Goal: Find specific page/section

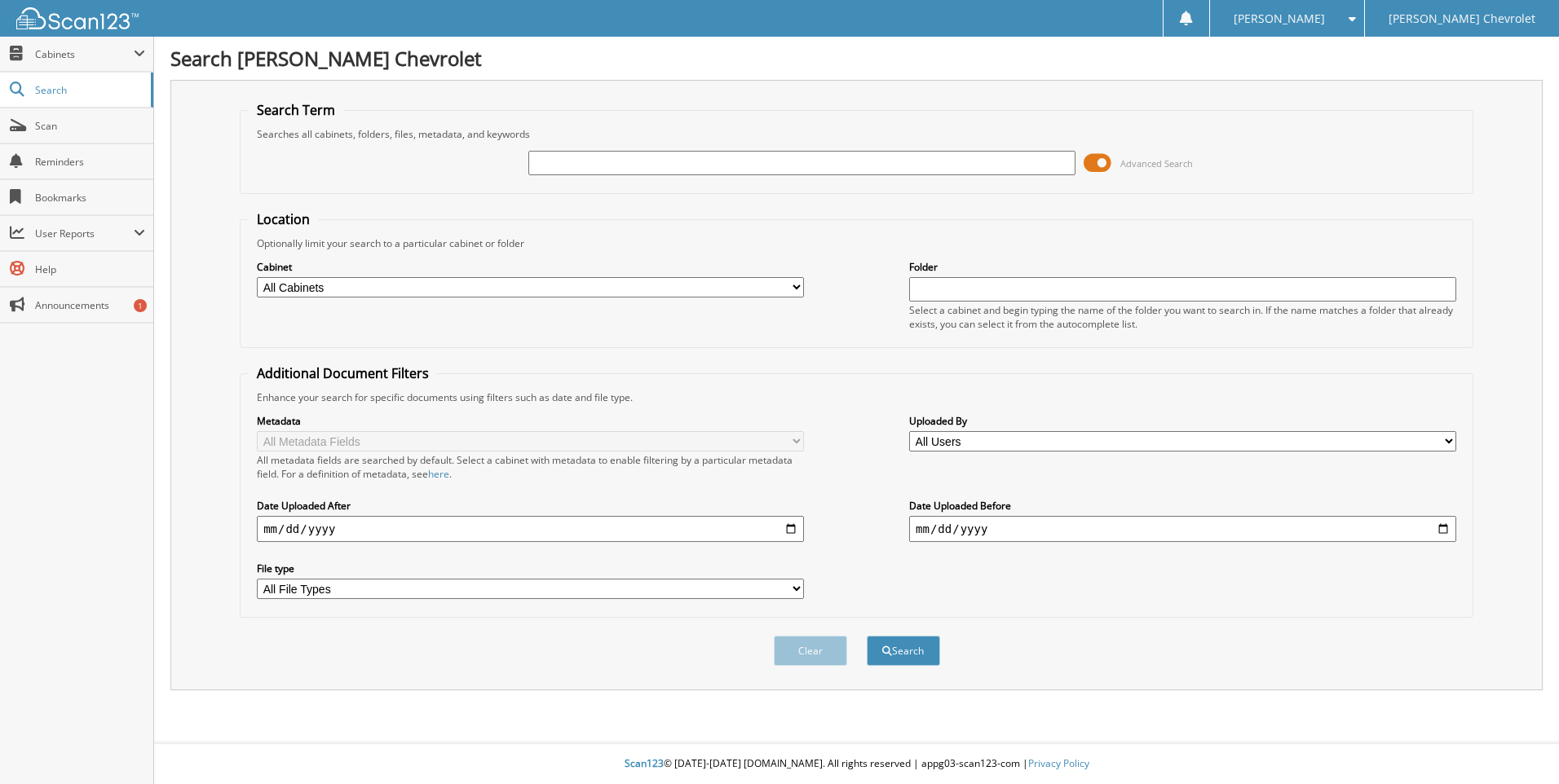
click at [579, 161] on input "text" at bounding box center [802, 163] width 547 height 24
type input "80734"
click at [866, 636] on button "Search" at bounding box center [903, 651] width 74 height 30
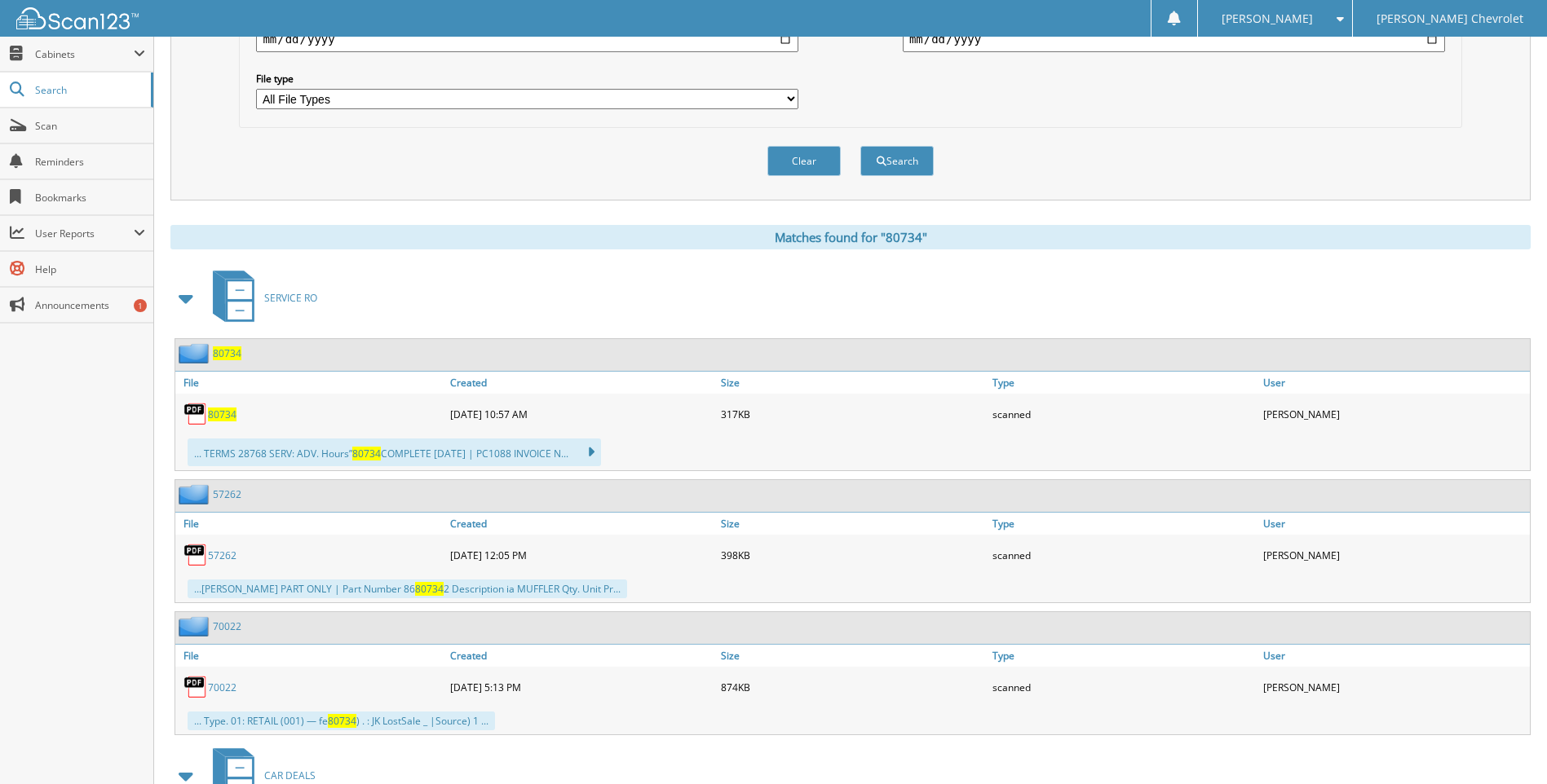
scroll to position [570, 0]
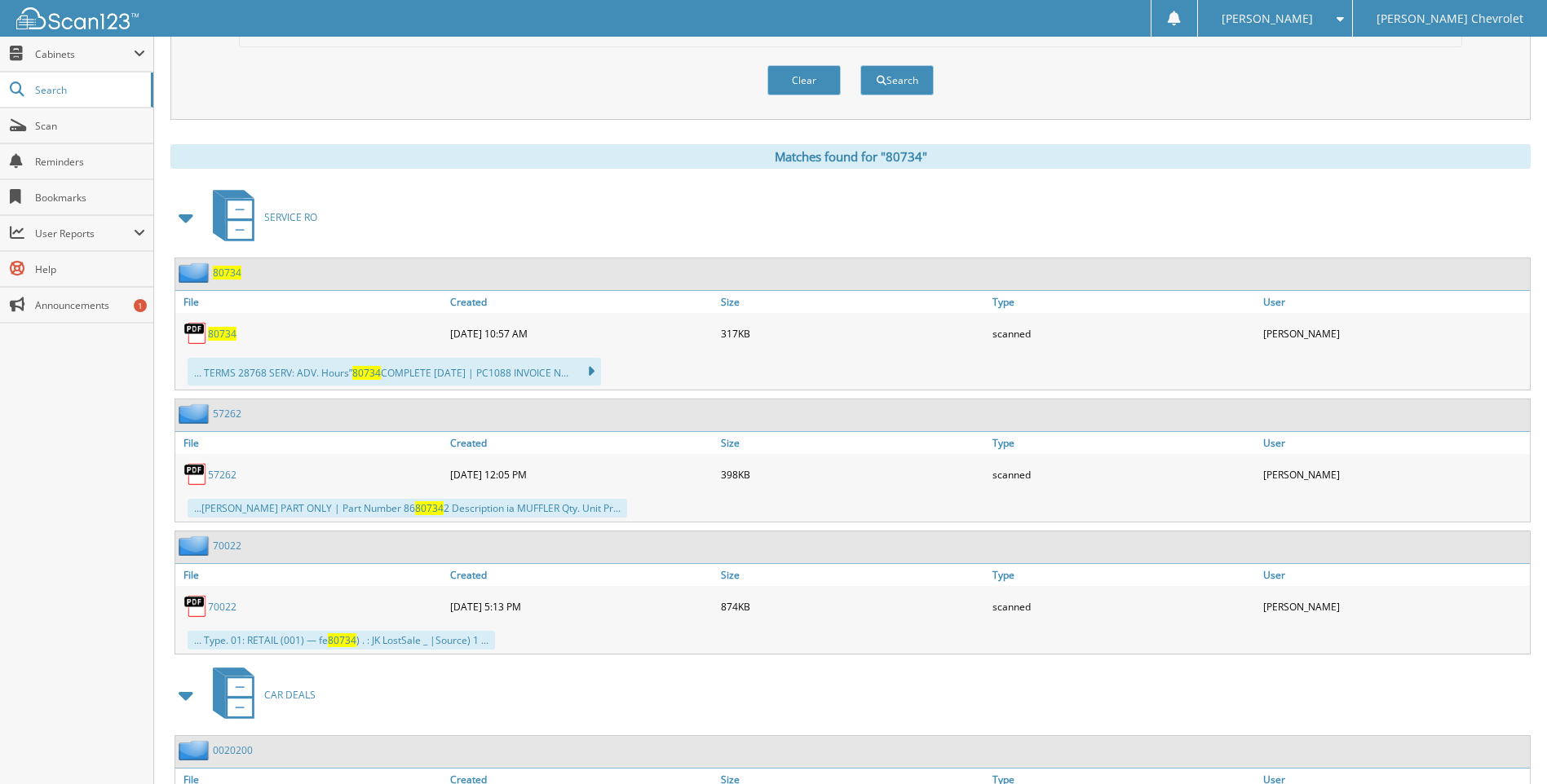
click at [224, 332] on span "80734" at bounding box center [222, 334] width 29 height 14
click at [52, 91] on span "Search" at bounding box center [88, 90] width 107 height 14
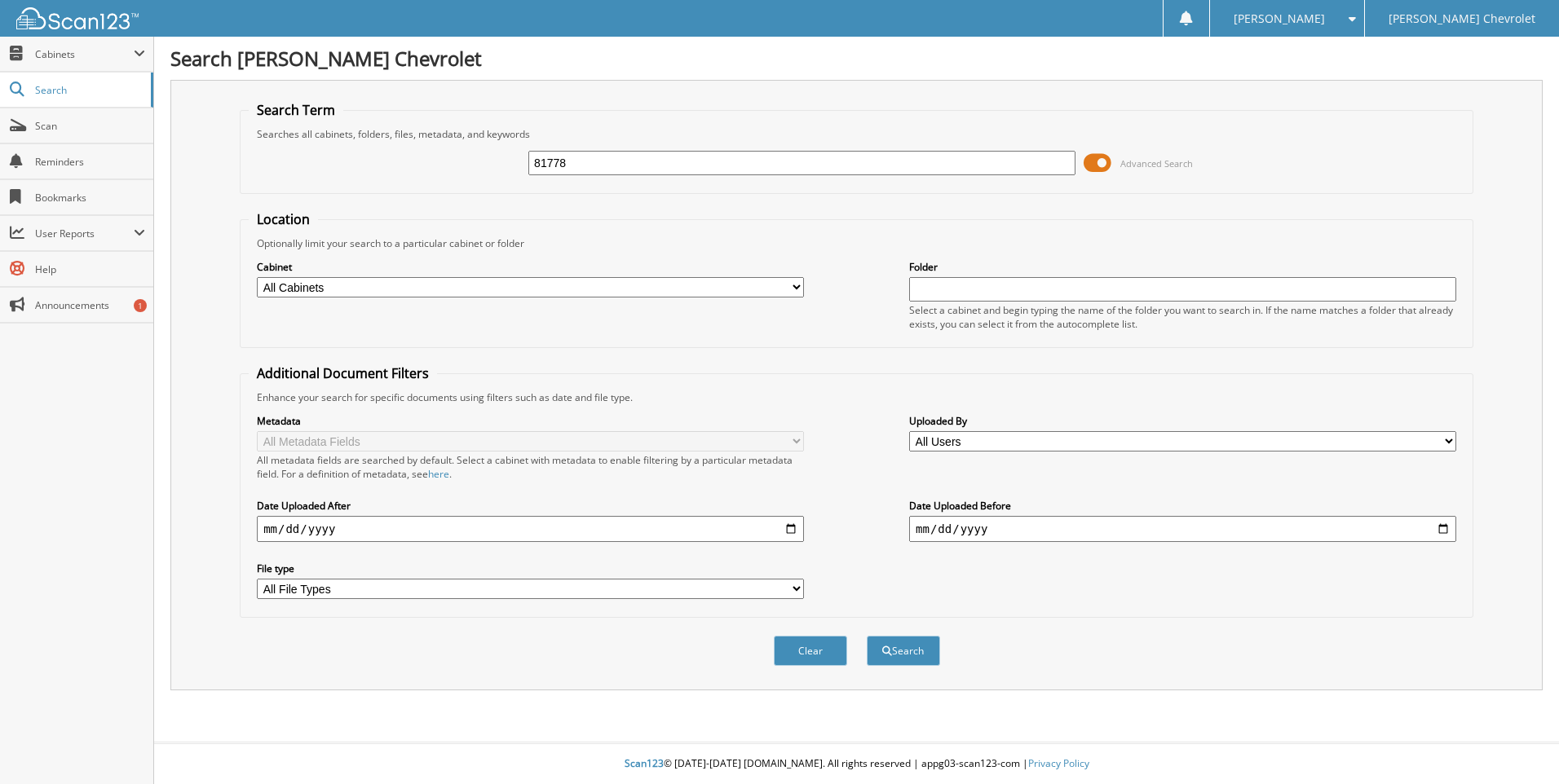
type input "81778"
click at [866, 636] on button "Search" at bounding box center [903, 651] width 74 height 30
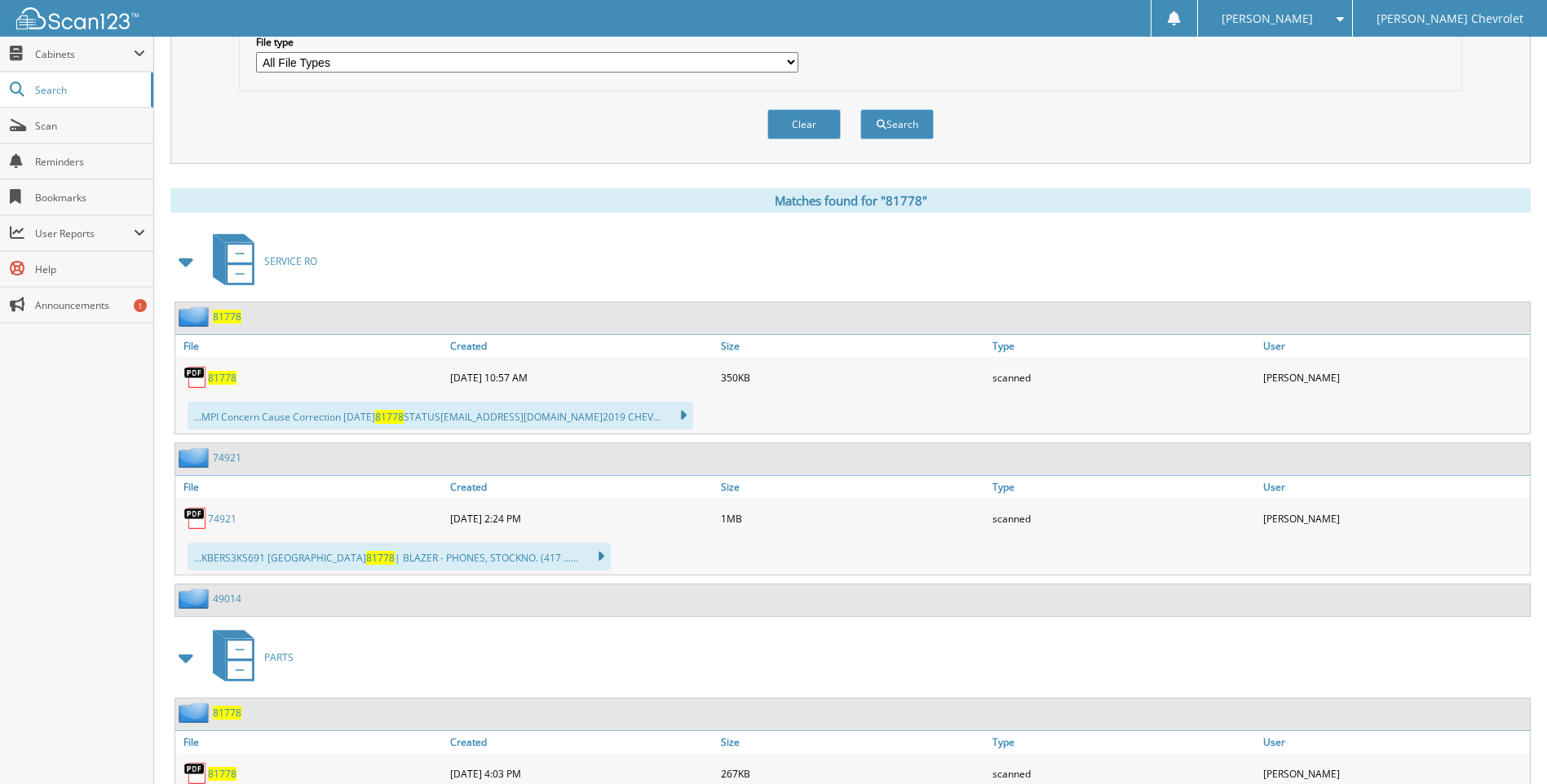
scroll to position [570, 0]
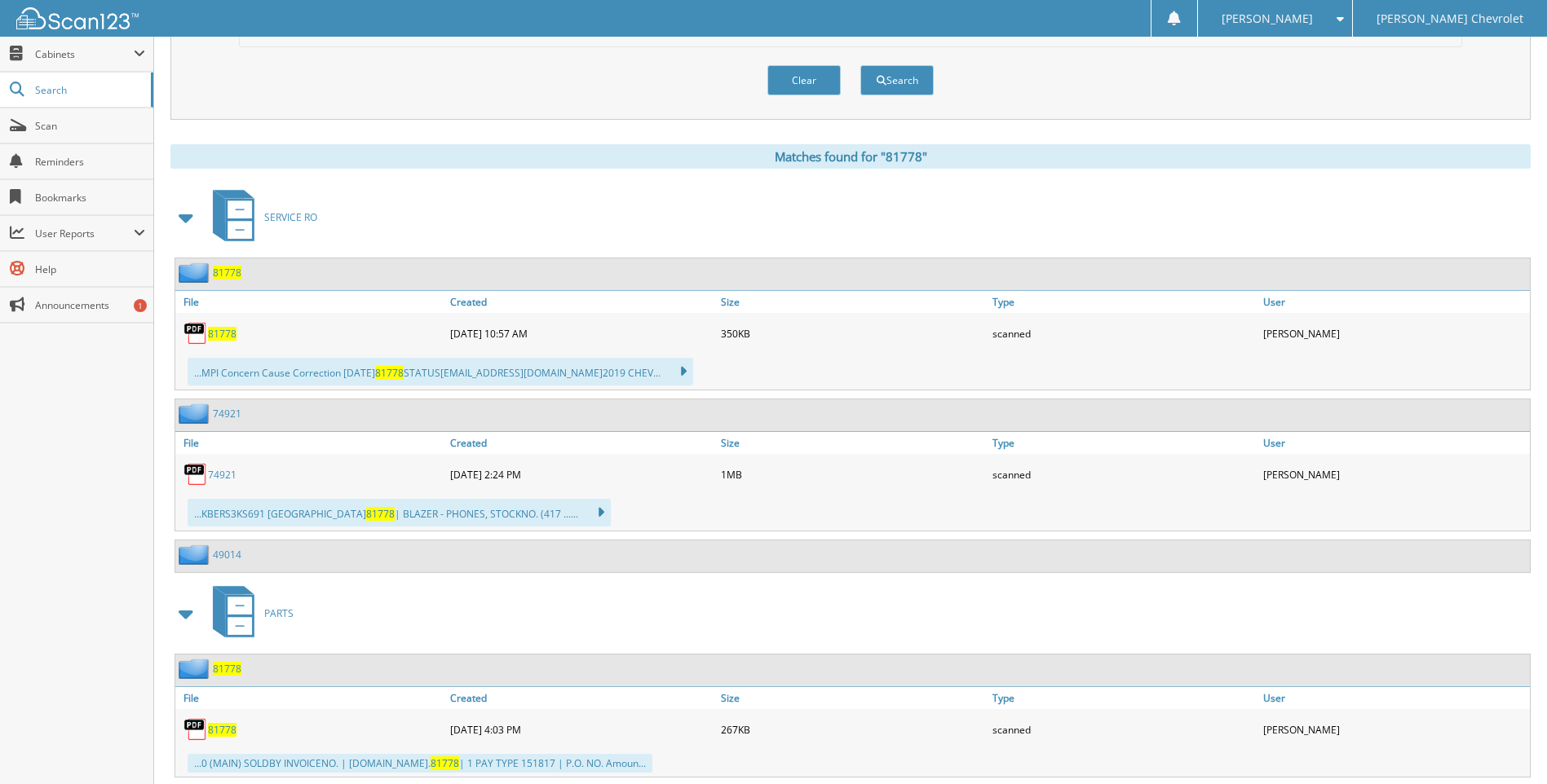
click at [228, 330] on span "81778" at bounding box center [222, 334] width 29 height 14
